Goal: Information Seeking & Learning: Learn about a topic

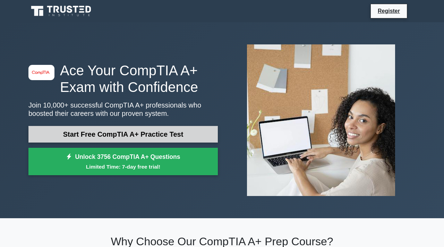
click at [137, 134] on link "Start Free CompTIA A+ Practice Test" at bounding box center [122, 134] width 189 height 17
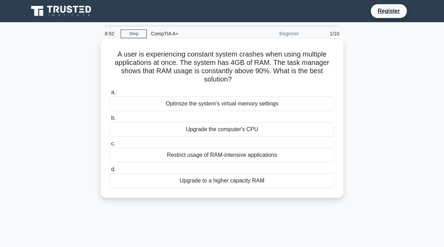
click at [226, 156] on div "Restrict usage of RAM-intensive applications" at bounding box center [221, 155] width 225 height 15
click at [109, 146] on input "c. Restrict usage of RAM-intensive applications" at bounding box center [109, 143] width 0 height 5
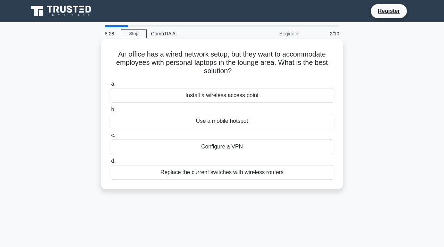
click at [242, 97] on div "Install a wireless access point" at bounding box center [221, 95] width 225 height 15
click at [109, 86] on input "a. Install a wireless access point" at bounding box center [109, 84] width 0 height 5
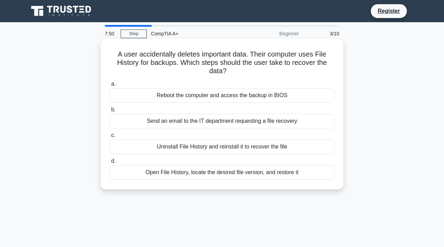
click at [217, 121] on div "Send an email to the IT department requesting a file recovery" at bounding box center [221, 121] width 225 height 15
click at [109, 112] on input "b. Send an email to the IT department requesting a file recovery" at bounding box center [109, 109] width 0 height 5
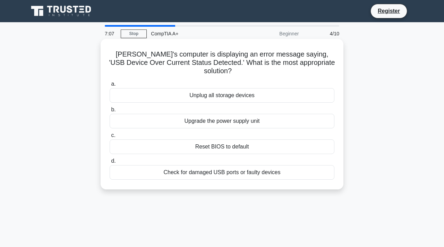
click at [230, 166] on div "Check for damaged USB ports or faulty devices" at bounding box center [221, 172] width 225 height 15
click at [109, 163] on input "d. Check for damaged USB ports or faulty devices" at bounding box center [109, 161] width 0 height 5
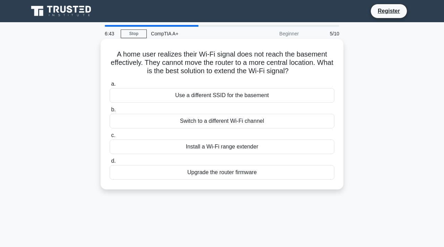
click at [231, 146] on div "Install a Wi-Fi range extender" at bounding box center [221, 146] width 225 height 15
click at [109, 138] on input "c. Install a Wi-Fi range extender" at bounding box center [109, 135] width 0 height 5
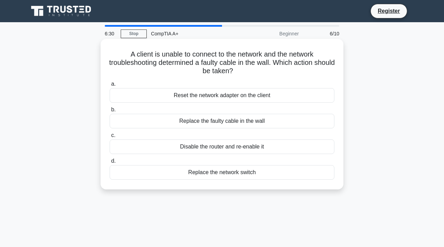
click at [235, 122] on div "Replace the faulty cable in the wall" at bounding box center [221, 121] width 225 height 15
click at [109, 112] on input "b. Replace the faulty cable in the wall" at bounding box center [109, 109] width 0 height 5
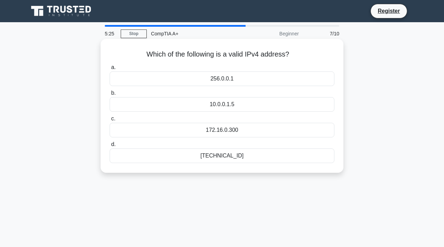
click at [216, 157] on div "192.168.0.1" at bounding box center [221, 155] width 225 height 15
click at [109, 147] on input "d. 192.168.0.1" at bounding box center [109, 144] width 0 height 5
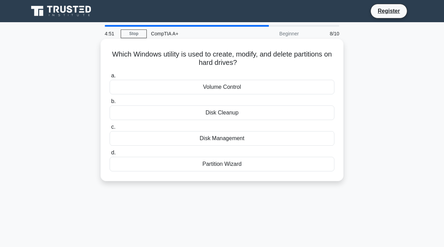
click at [219, 167] on div "Partition Wizard" at bounding box center [221, 164] width 225 height 15
click at [109, 155] on input "d. Partition Wizard" at bounding box center [109, 152] width 0 height 5
drag, startPoint x: 201, startPoint y: 86, endPoint x: 265, endPoint y: 76, distance: 65.7
click at [265, 76] on label "a. DisplayPort" at bounding box center [221, 82] width 225 height 23
click at [228, 135] on div "PS/2 port" at bounding box center [221, 138] width 225 height 15
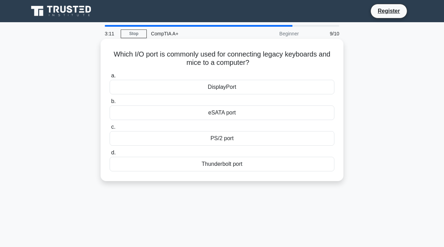
click at [109, 129] on input "c. PS/2 port" at bounding box center [109, 127] width 0 height 5
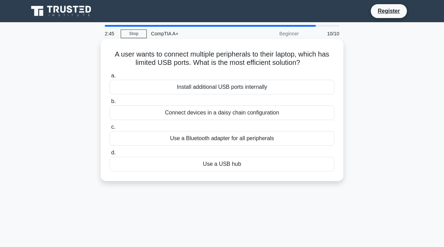
click at [226, 167] on div "Use a USB hub" at bounding box center [221, 164] width 225 height 15
click at [109, 155] on input "d. Use a USB hub" at bounding box center [109, 152] width 0 height 5
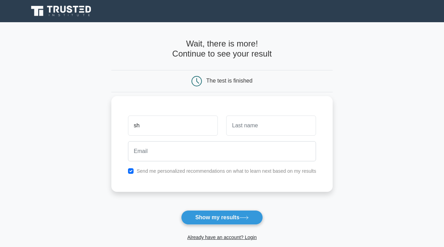
type input "s"
type input "[PERSON_NAME]"
click at [246, 130] on input "text" at bounding box center [271, 125] width 90 height 20
type input "Dhungana Khatri"
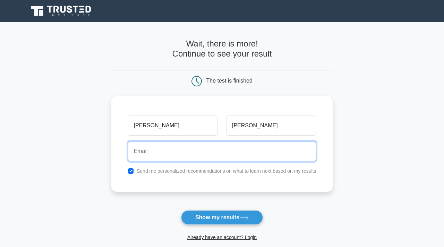
click at [192, 150] on input "email" at bounding box center [222, 151] width 188 height 20
type input "hamrohajur@gmail.com"
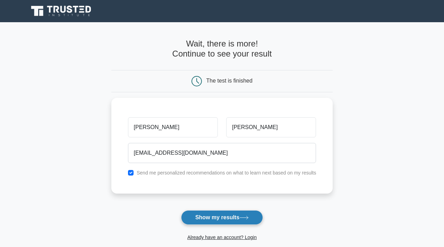
click at [209, 222] on button "Show my results" at bounding box center [222, 217] width 82 height 15
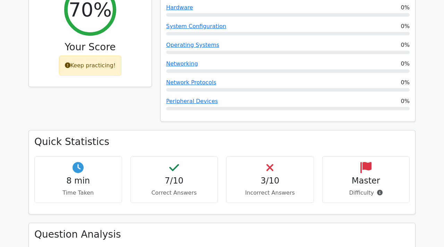
scroll to position [291, 0]
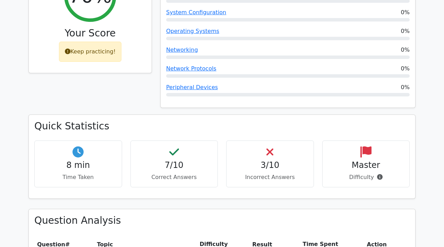
click at [270, 160] on h4 "3/10" at bounding box center [270, 165] width 76 height 10
click at [271, 146] on icon at bounding box center [269, 151] width 7 height 11
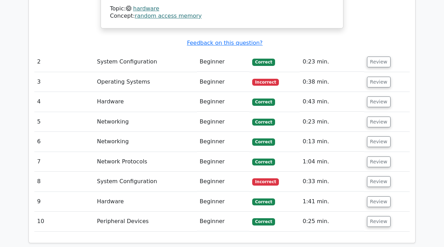
scroll to position [762, 0]
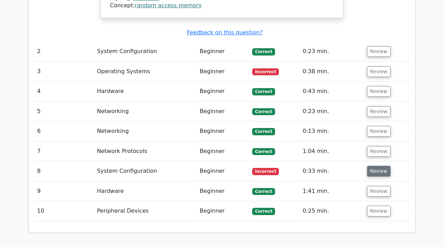
click at [381, 166] on button "Review" at bounding box center [379, 171] width 24 height 11
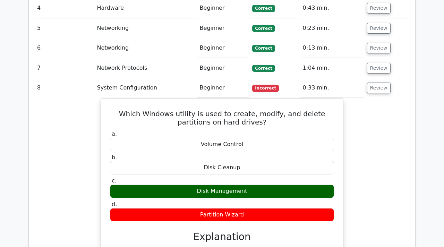
scroll to position [859, 0]
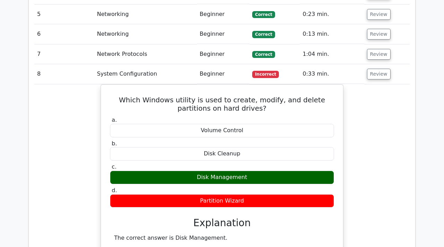
click at [403, 138] on div "Which Windows utility is used to create, modify, and delete partitions on hard …" at bounding box center [221, 231] width 375 height 295
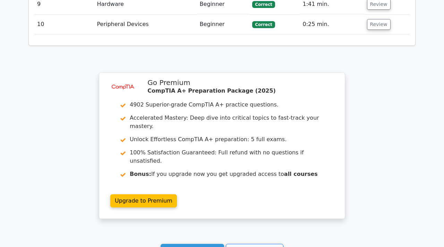
scroll to position [1261, 0]
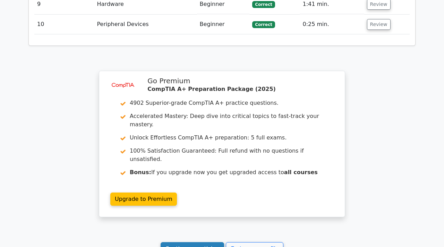
click at [193, 242] on link "Continue practicing" at bounding box center [191, 248] width 63 height 13
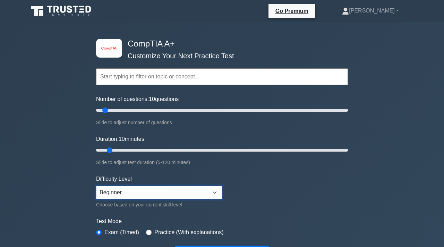
click at [165, 194] on select "Beginner Intermediate Expert" at bounding box center [159, 192] width 126 height 13
select select "intermediate"
click at [96, 186] on select "Beginner Intermediate Expert" at bounding box center [159, 192] width 126 height 13
click at [293, 208] on form "Topics Hardware Operating Systems Networking Security Troubleshooting Mobile De…" at bounding box center [222, 154] width 252 height 214
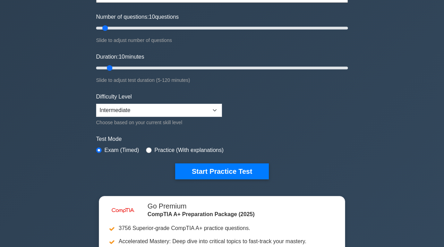
scroll to position [83, 0]
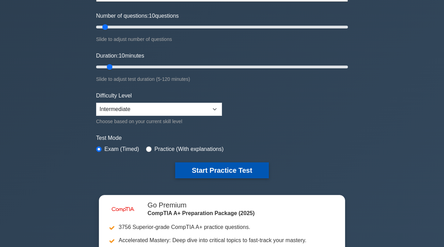
click at [209, 170] on button "Start Practice Test" at bounding box center [222, 170] width 94 height 16
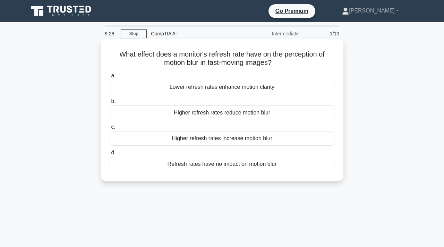
click at [225, 115] on div "Higher refresh rates reduce motion blur" at bounding box center [221, 112] width 225 height 15
click at [109, 104] on input "b. Higher refresh rates reduce motion blur" at bounding box center [109, 101] width 0 height 5
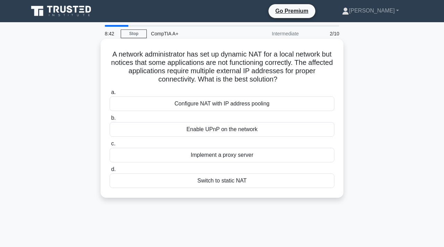
click at [215, 107] on div "Configure NAT with IP address pooling" at bounding box center [221, 103] width 225 height 15
click at [109, 95] on input "a. Configure NAT with IP address pooling" at bounding box center [109, 92] width 0 height 5
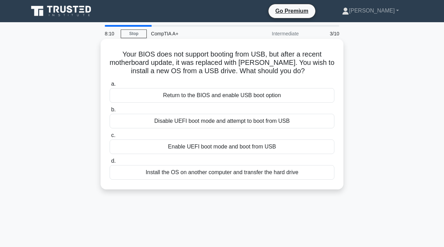
click at [257, 96] on div "Return to the BIOS and enable USB boot option" at bounding box center [221, 95] width 225 height 15
click at [109, 86] on input "a. Return to the BIOS and enable USB boot option" at bounding box center [109, 84] width 0 height 5
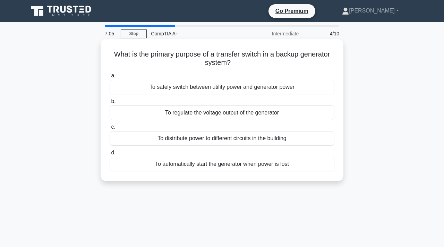
click at [226, 165] on div "To automatically start the generator when power is lost" at bounding box center [221, 164] width 225 height 15
click at [109, 155] on input "d. To automatically start the generator when power is lost" at bounding box center [109, 152] width 0 height 5
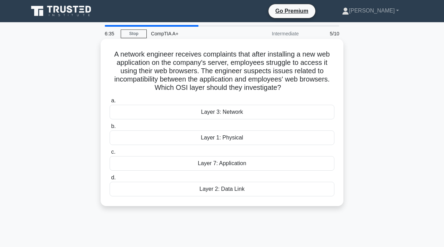
click at [240, 163] on div "Layer 7: Application" at bounding box center [221, 163] width 225 height 15
click at [109, 154] on input "c. Layer 7: Application" at bounding box center [109, 152] width 0 height 5
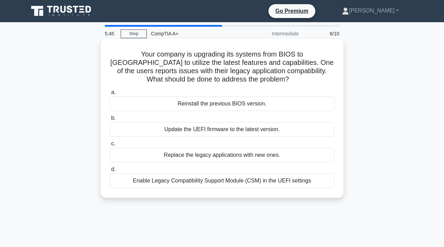
click at [238, 182] on div "Enable Legacy Compatibility Support Module (CSM) in the UEFI settings" at bounding box center [221, 180] width 225 height 15
click at [109, 172] on input "d. Enable Legacy Compatibility Support Module (CSM) in the UEFI settings" at bounding box center [109, 169] width 0 height 5
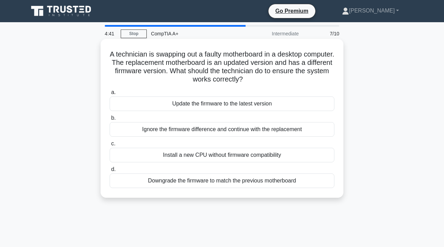
click at [199, 106] on div "Update the firmware to the latest version" at bounding box center [221, 103] width 225 height 15
click at [109, 95] on input "a. Update the firmware to the latest version" at bounding box center [109, 92] width 0 height 5
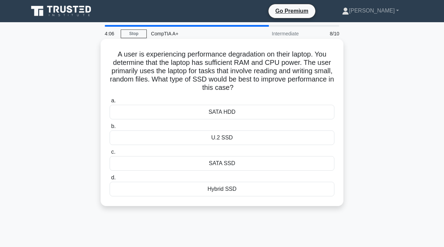
click at [216, 166] on div "SATA SSD" at bounding box center [221, 163] width 225 height 15
click at [109, 154] on input "c. SATA SSD" at bounding box center [109, 152] width 0 height 5
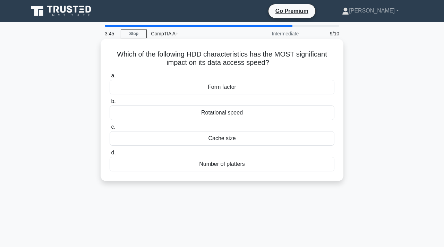
click at [220, 137] on div "Cache size" at bounding box center [221, 138] width 225 height 15
click at [109, 129] on input "c. Cache size" at bounding box center [109, 127] width 0 height 5
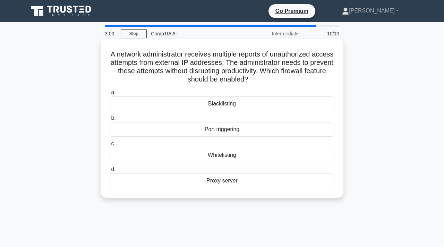
click at [215, 106] on div "Blacklisting" at bounding box center [221, 103] width 225 height 15
click at [109, 95] on input "a. Blacklisting" at bounding box center [109, 92] width 0 height 5
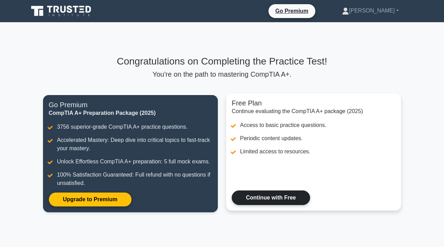
click at [265, 199] on link "Continue with Free" at bounding box center [270, 197] width 78 height 15
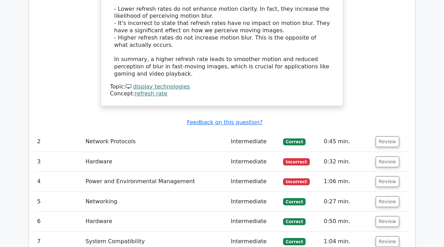
scroll to position [859, 0]
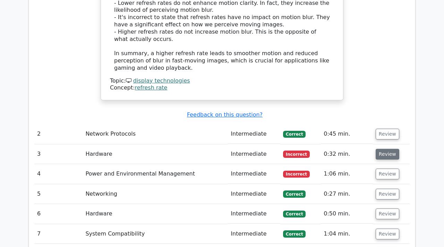
click at [385, 149] on button "Review" at bounding box center [387, 154] width 24 height 11
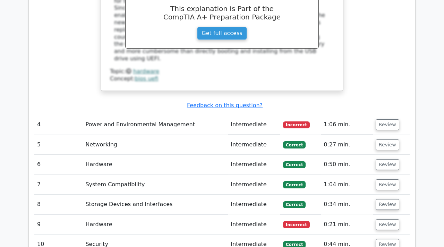
scroll to position [1206, 0]
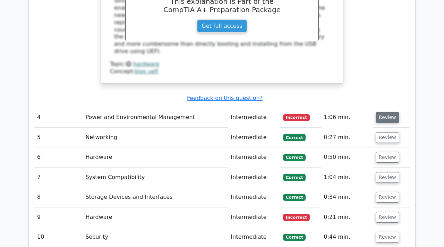
click at [386, 112] on button "Review" at bounding box center [387, 117] width 24 height 11
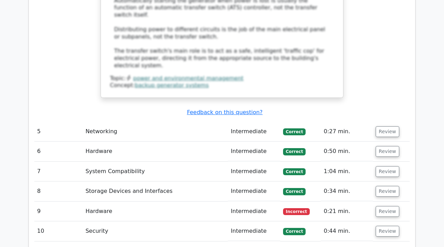
scroll to position [1608, 0]
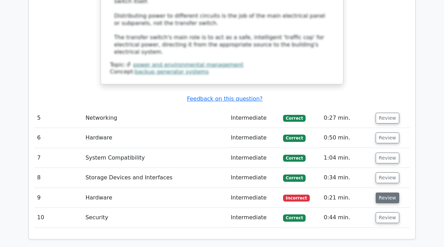
click at [384, 192] on button "Review" at bounding box center [387, 197] width 24 height 11
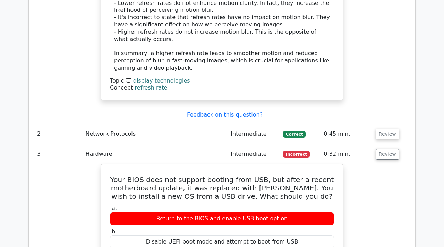
scroll to position [873, 0]
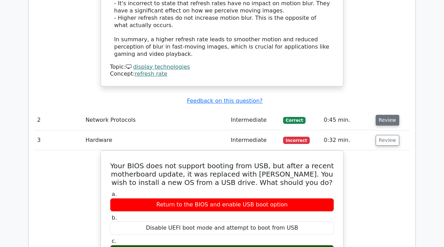
click at [384, 115] on button "Review" at bounding box center [387, 120] width 24 height 11
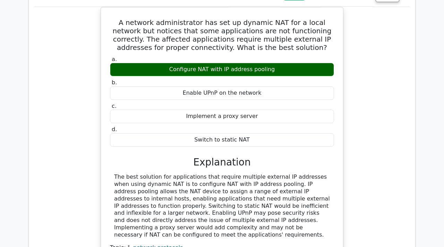
scroll to position [1012, 0]
